Goal: Check status

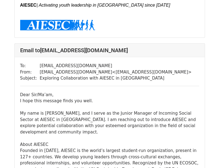
scroll to position [387, 0]
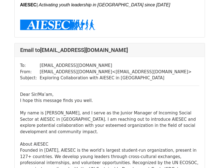
click at [78, 75] on td "Exploring Collaboration with AIESEC in Mumbai" at bounding box center [116, 78] width 152 height 6
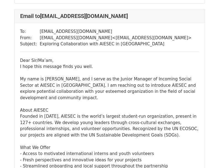
scroll to position [360, 0]
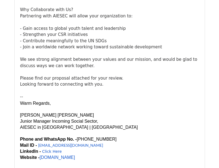
scroll to position [232, 0]
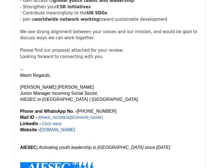
scroll to position [255, 0]
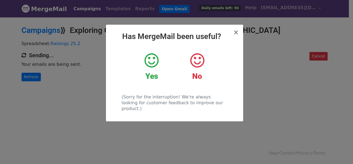
click at [152, 59] on icon at bounding box center [152, 60] width 14 height 17
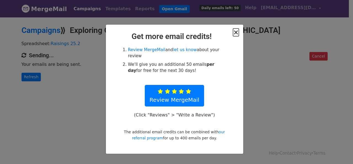
click at [235, 34] on span "×" at bounding box center [236, 32] width 6 height 8
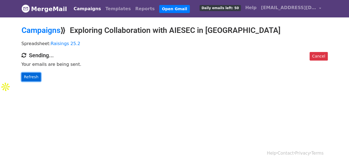
click at [31, 79] on link "Refresh" at bounding box center [32, 77] width 20 height 9
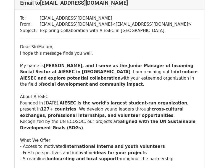
scroll to position [441, 0]
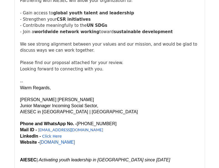
scroll to position [252, 0]
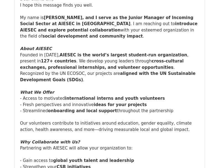
scroll to position [103, 0]
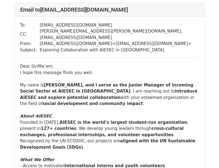
scroll to position [28, 0]
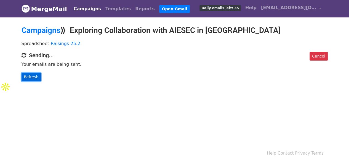
click at [29, 79] on link "Refresh" at bounding box center [32, 77] width 20 height 9
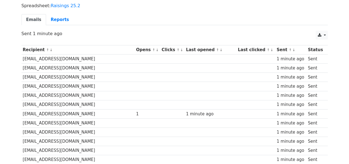
scroll to position [157, 0]
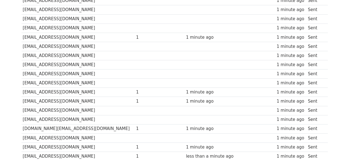
scroll to position [0, 0]
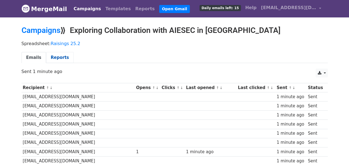
click at [57, 57] on link "Reports" at bounding box center [60, 57] width 28 height 11
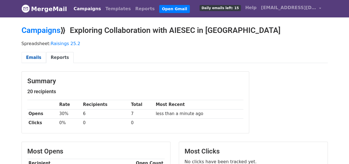
click at [32, 56] on link "Emails" at bounding box center [34, 57] width 25 height 11
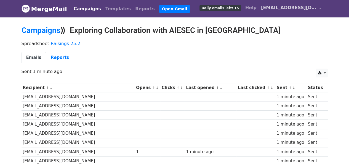
click at [318, 7] on link "[EMAIL_ADDRESS][DOMAIN_NAME]" at bounding box center [291, 8] width 65 height 13
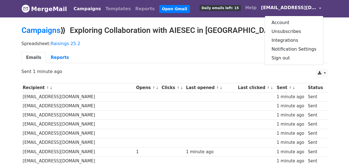
click at [318, 7] on link "[EMAIL_ADDRESS][DOMAIN_NAME]" at bounding box center [291, 8] width 65 height 13
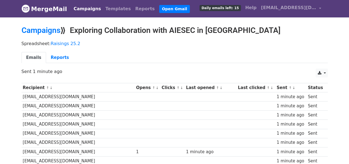
click at [37, 57] on link "Emails" at bounding box center [34, 57] width 25 height 11
